Goal: Information Seeking & Learning: Learn about a topic

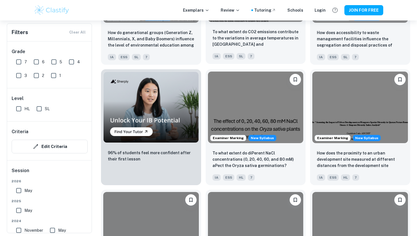
scroll to position [427, 0]
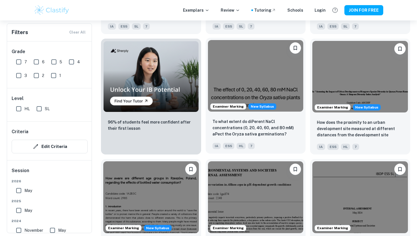
click at [267, 88] on img at bounding box center [256, 75] width 96 height 71
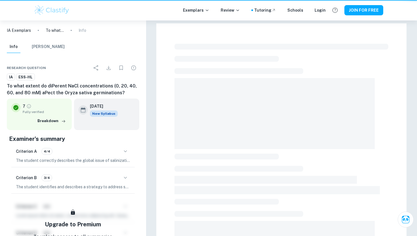
click at [267, 88] on span at bounding box center [274, 113] width 200 height 71
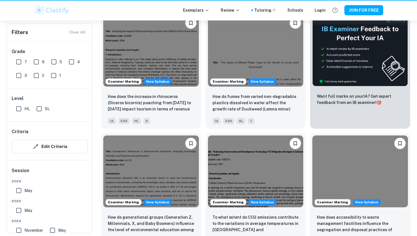
scroll to position [452, 0]
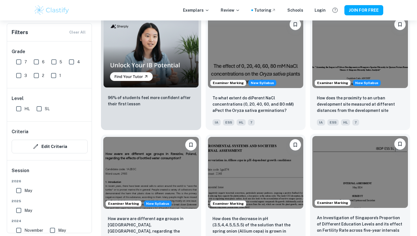
click at [351, 160] on img at bounding box center [360, 171] width 96 height 71
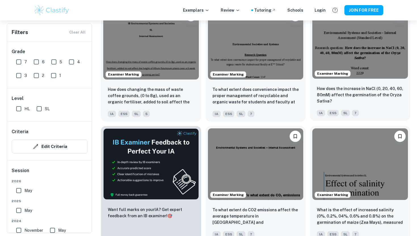
scroll to position [822, 0]
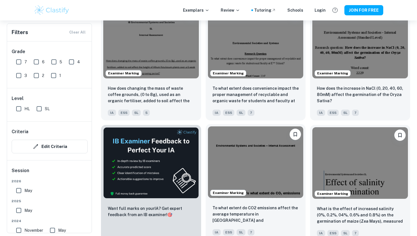
click at [271, 176] on img at bounding box center [256, 161] width 96 height 71
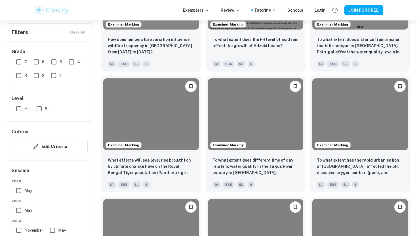
scroll to position [1364, 0]
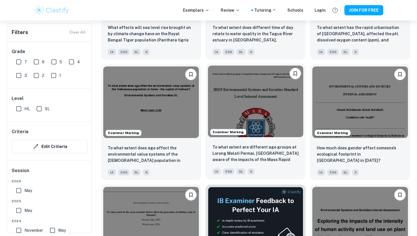
click at [258, 119] on img at bounding box center [256, 100] width 96 height 71
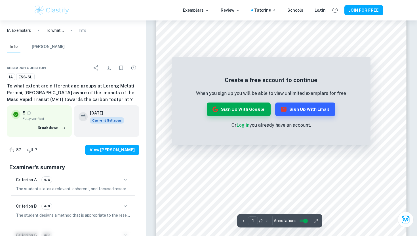
scroll to position [21, 0]
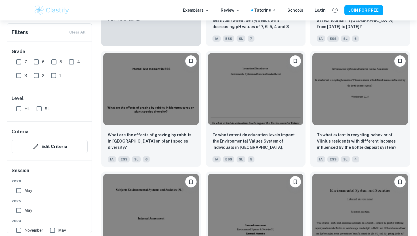
scroll to position [2464, 0]
